Goal: Communication & Community: Answer question/provide support

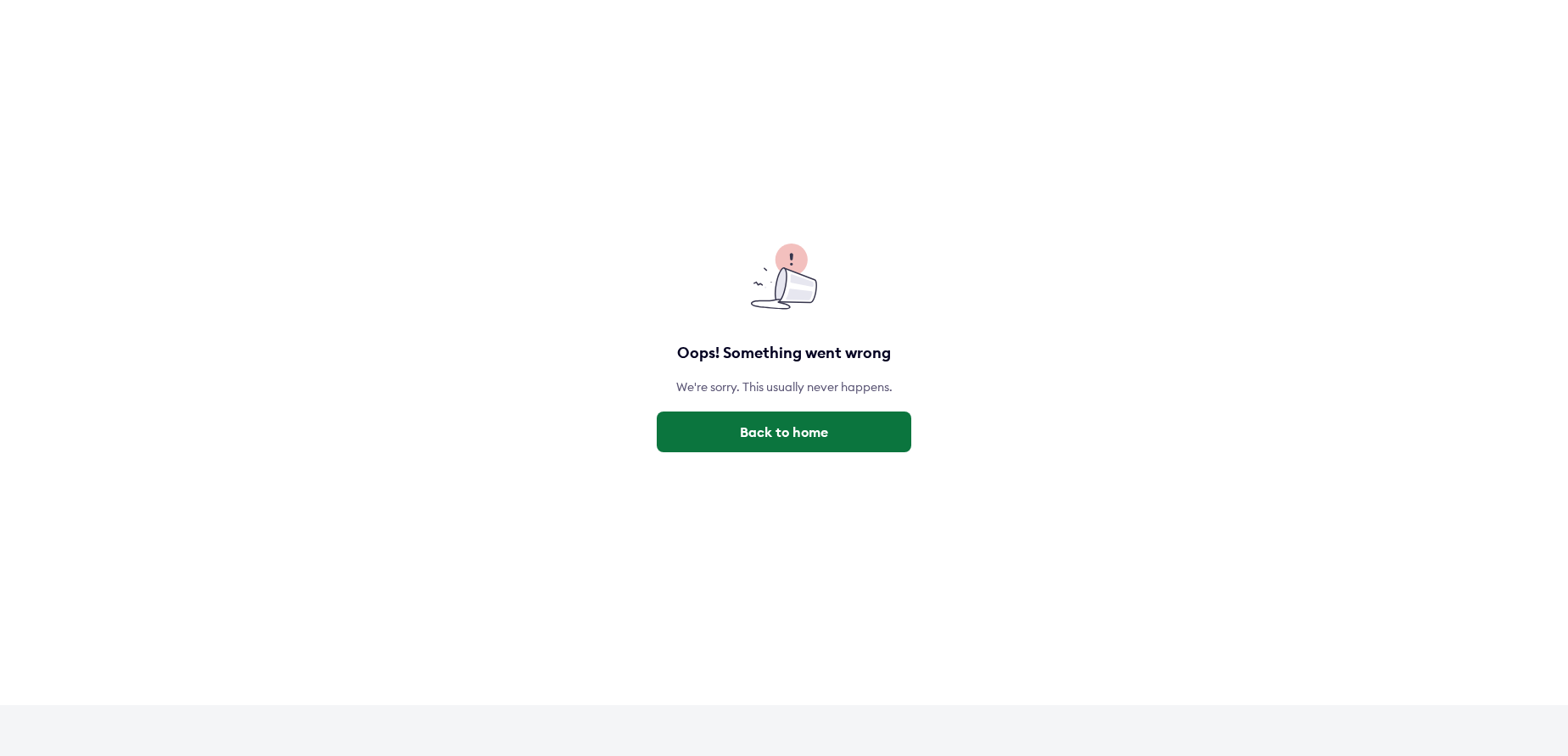
click at [748, 433] on button "Back to home" at bounding box center [783, 431] width 254 height 41
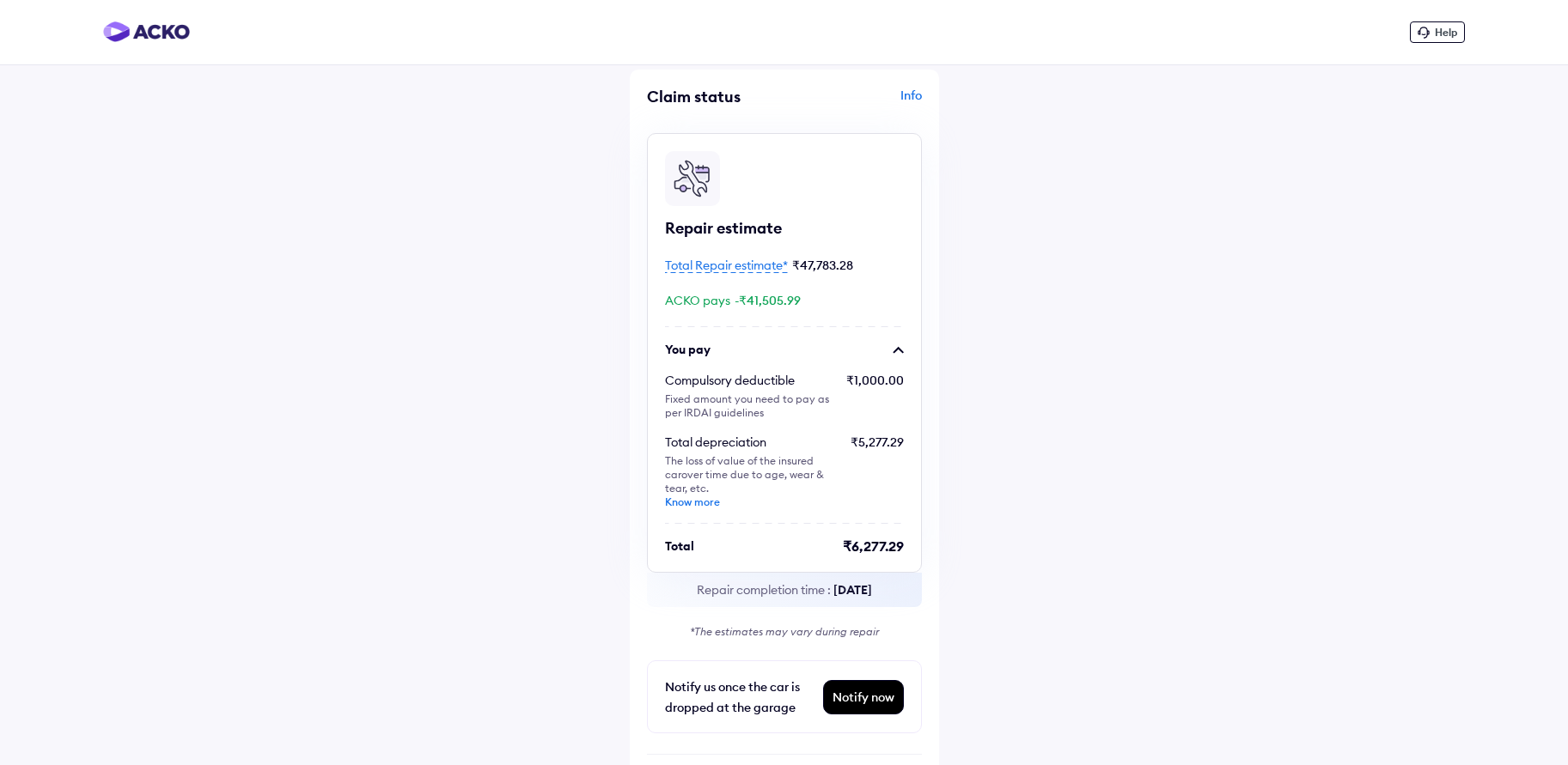
click at [1443, 43] on div "Help" at bounding box center [784, 32] width 1568 height 65
click at [1443, 34] on span "Help" at bounding box center [1445, 32] width 23 height 13
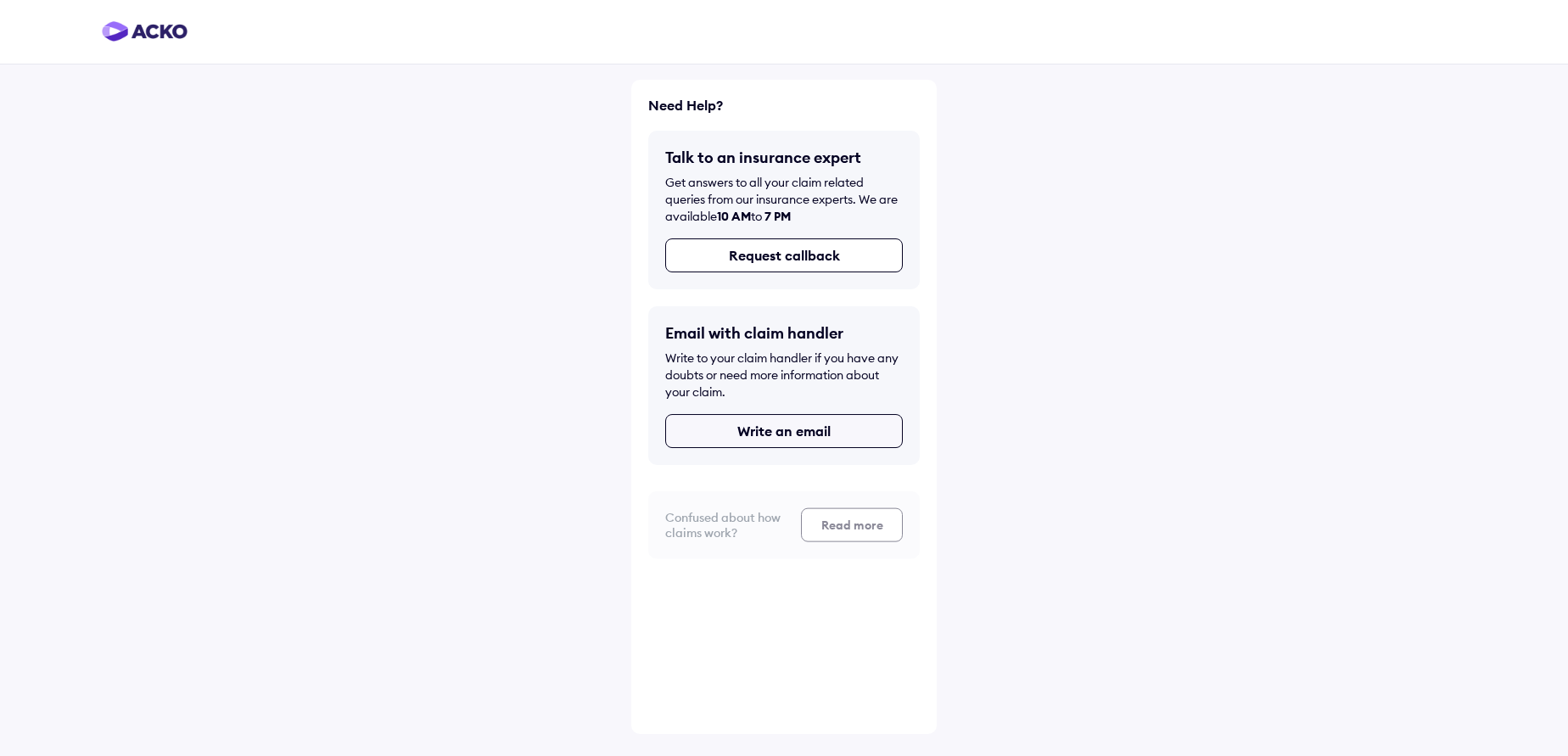
click at [770, 429] on button "Write an email" at bounding box center [784, 431] width 237 height 34
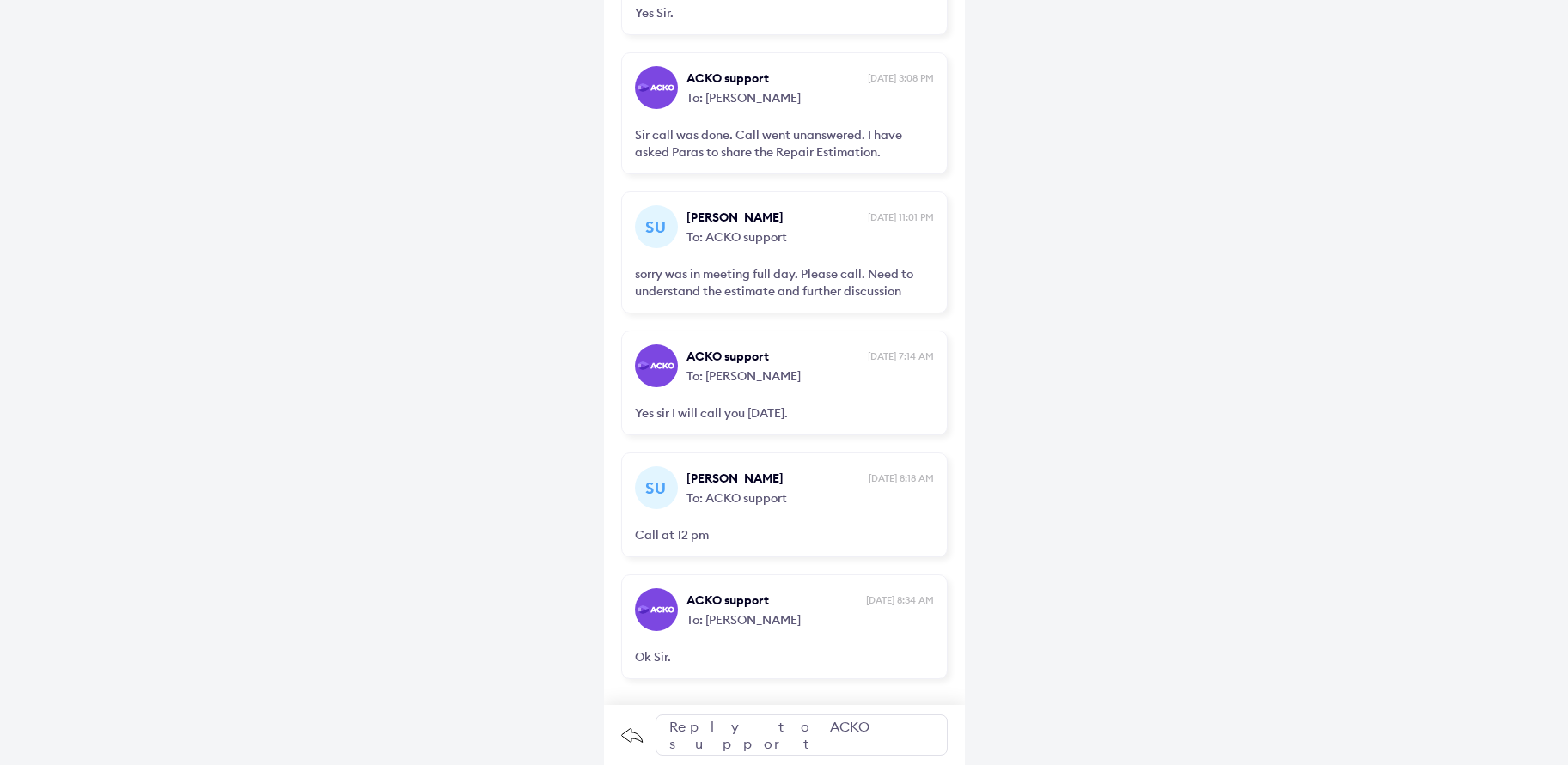
scroll to position [3470, 0]
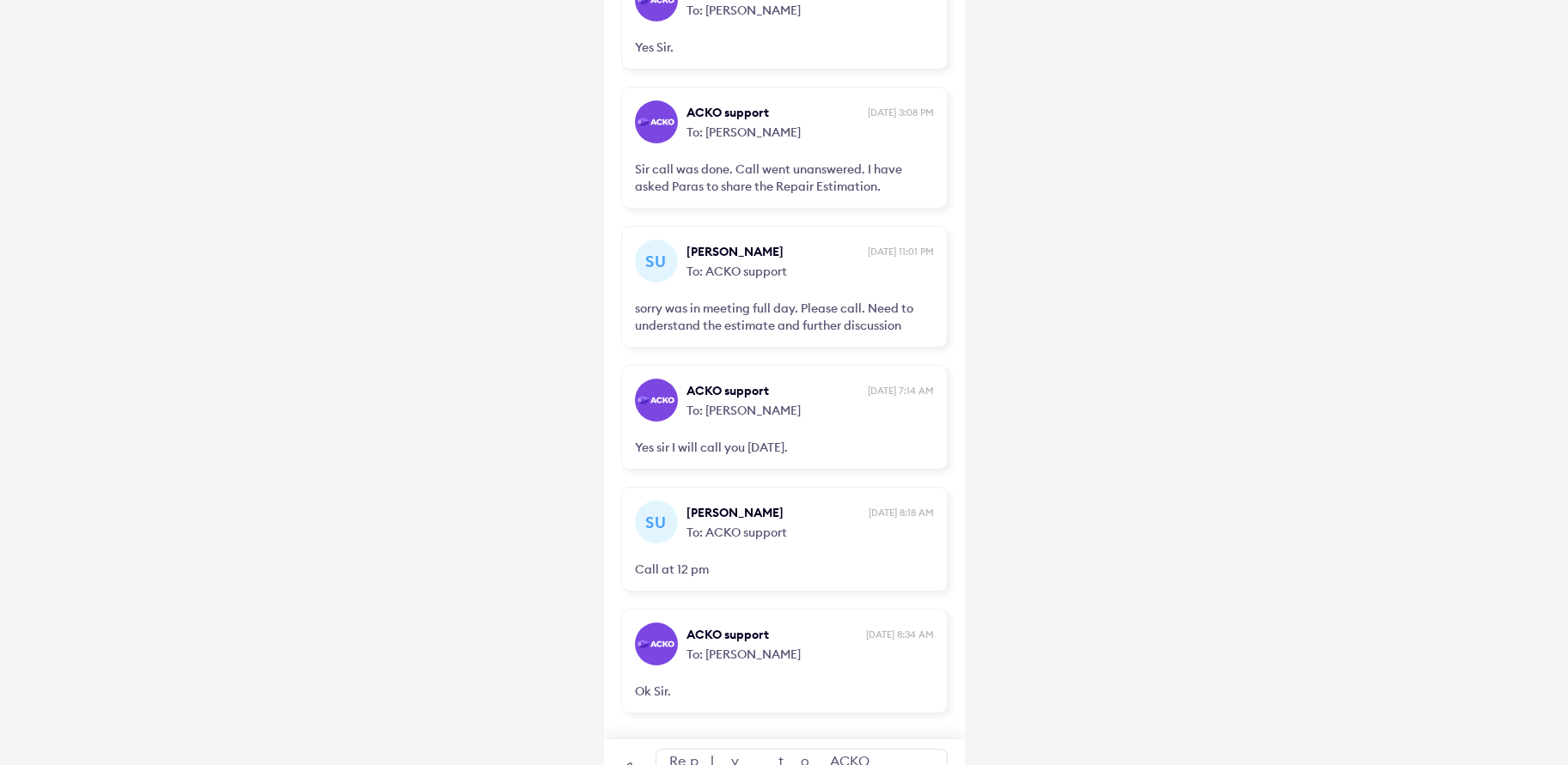
click at [764, 749] on div "Reply to ACKO support" at bounding box center [802, 770] width 292 height 41
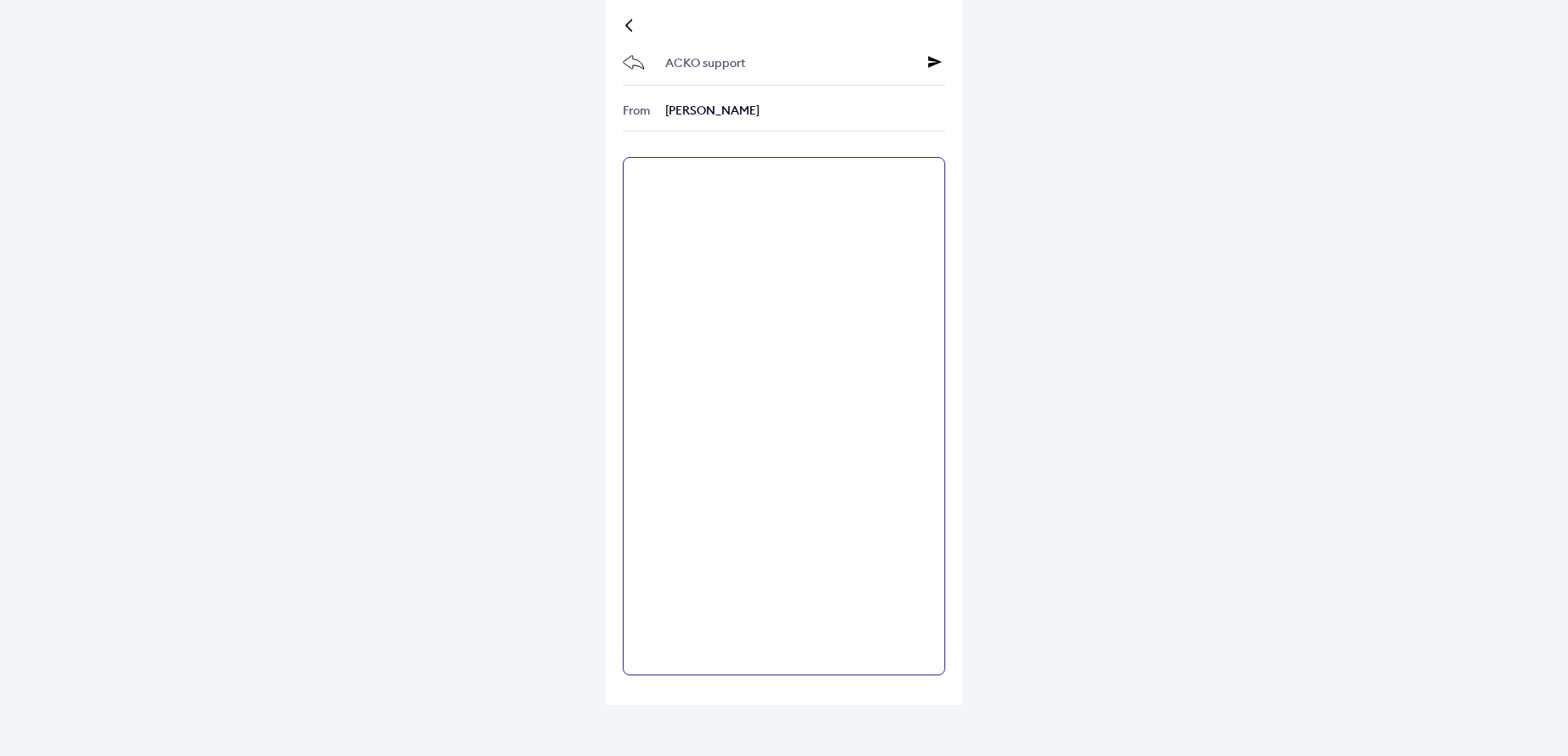
click at [727, 218] on textarea at bounding box center [784, 415] width 323 height 518
type textarea "*"
type textarea "**********"
click at [939, 62] on icon at bounding box center [935, 62] width 13 height 13
